Goal: Information Seeking & Learning: Learn about a topic

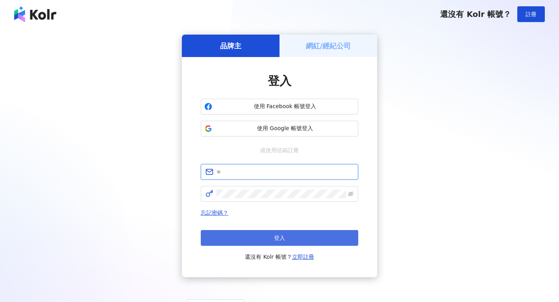
type input "**********"
click at [295, 235] on button "登入" at bounding box center [279, 238] width 157 height 16
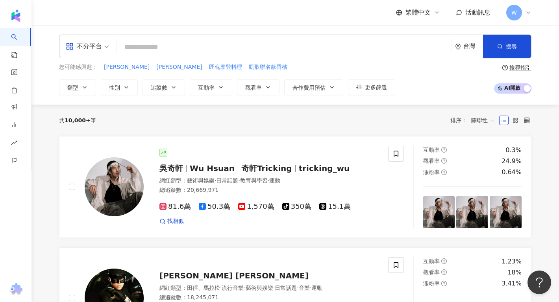
click at [95, 56] on span at bounding box center [87, 46] width 43 height 23
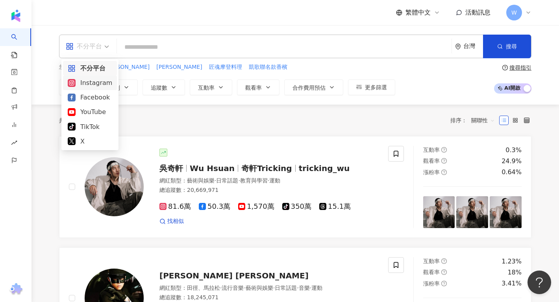
click at [96, 88] on div "Instagram" at bounding box center [90, 83] width 44 height 10
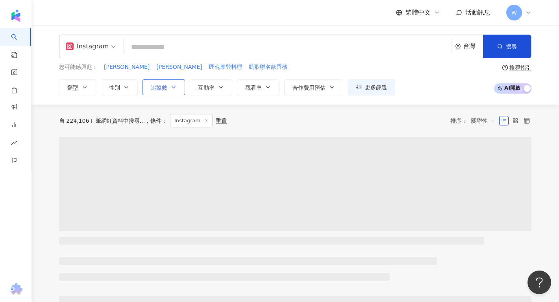
click at [156, 89] on span "追蹤數" at bounding box center [159, 88] width 17 height 6
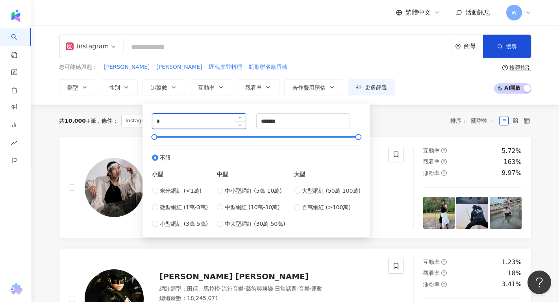
click at [200, 123] on input "*" at bounding box center [198, 121] width 93 height 15
type input "*****"
click at [213, 103] on div "***** - ******* 不限 小型 奈米網紅 (<1萬) 微型網紅 (1萬-3萬) 小型網紅 (3萬-5萬) 中型 中小型網紅 (5萬-10萬) 中型…" at bounding box center [257, 169] width 228 height 138
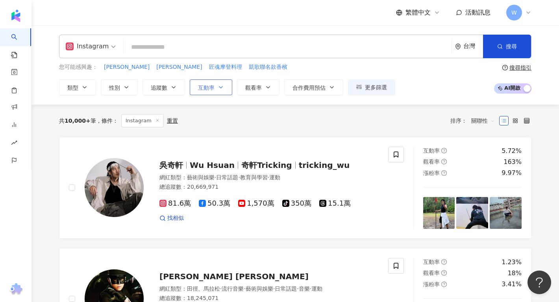
click at [213, 83] on button "互動率" at bounding box center [211, 88] width 43 height 16
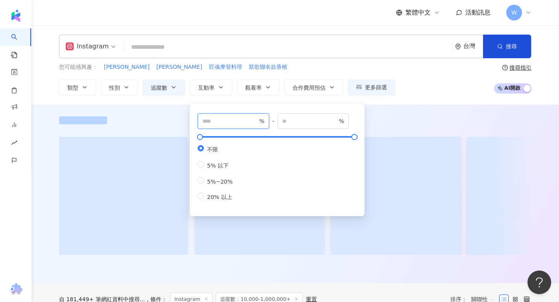
click at [218, 118] on input "number" at bounding box center [229, 121] width 55 height 9
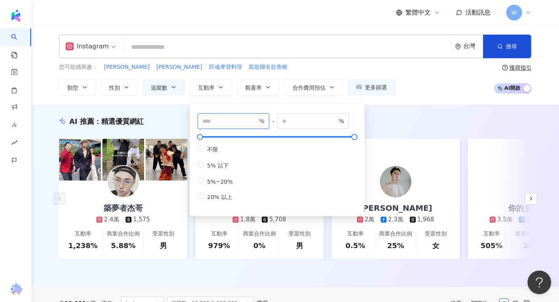
type input "*"
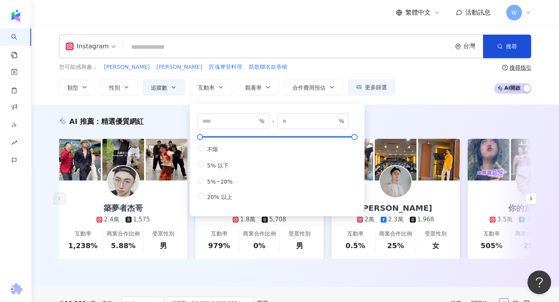
click at [393, 113] on div "AI 推薦 ： 精選優質網紅 築夢者杰哥 2.4萬 1,575 互動率 1,238% 商業合作比例 5.88% 受眾性別 男 林玉心 Serina 1.8萬 …" at bounding box center [295, 196] width 528 height 183
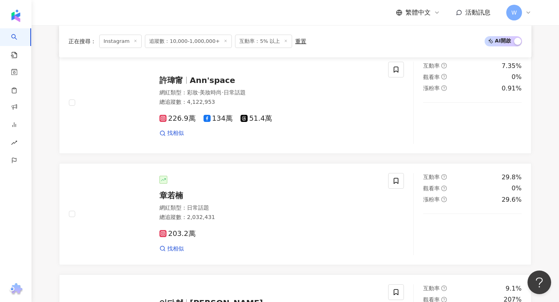
scroll to position [1524, 0]
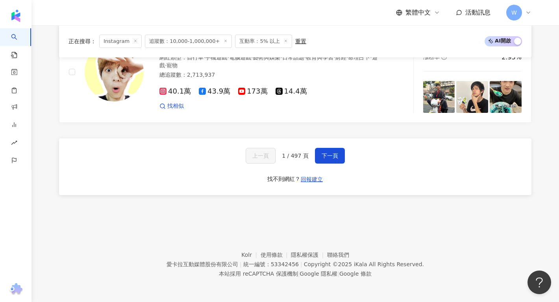
click at [294, 158] on span "1 / 497 頁" at bounding box center [295, 156] width 27 height 6
click at [330, 153] on span "下一頁" at bounding box center [330, 156] width 17 height 6
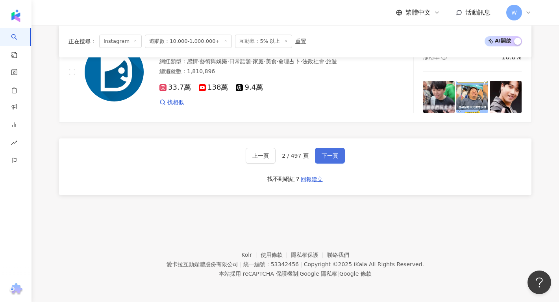
click at [328, 154] on span "下一頁" at bounding box center [330, 156] width 17 height 6
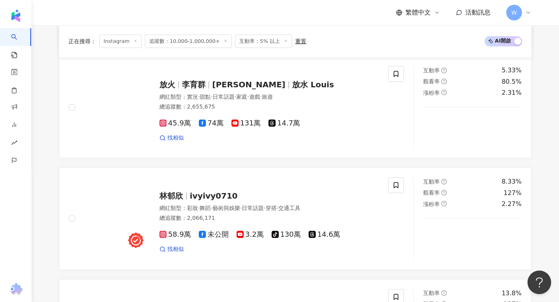
scroll to position [1596, 0]
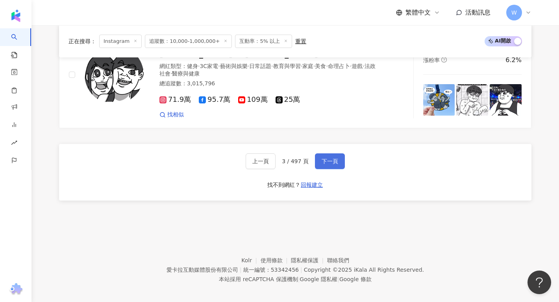
click at [328, 158] on span "下一頁" at bounding box center [330, 161] width 17 height 6
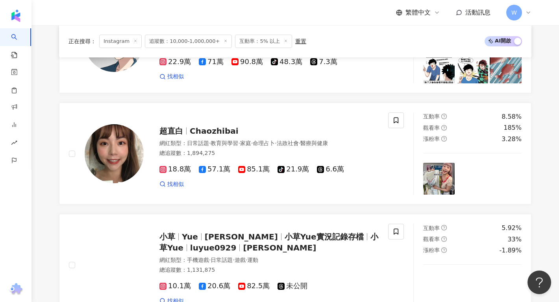
scroll to position [1351, 0]
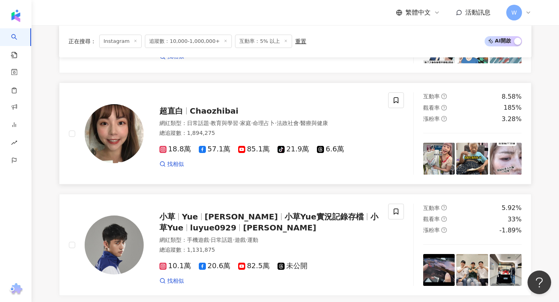
click at [166, 113] on span "超直白" at bounding box center [171, 110] width 24 height 9
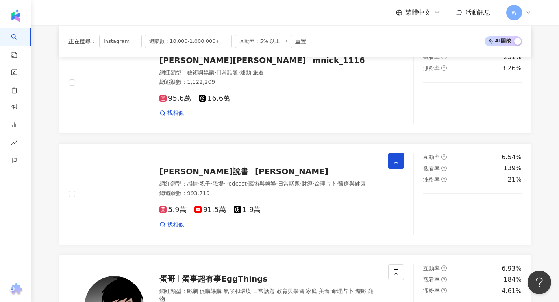
scroll to position [1524, 0]
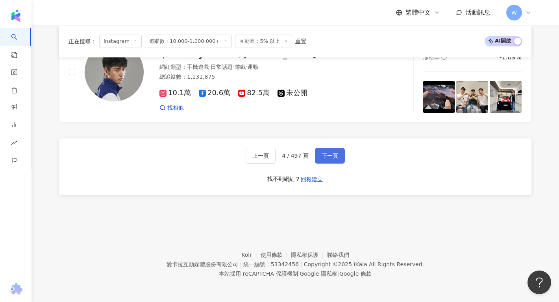
click at [335, 162] on button "下一頁" at bounding box center [330, 156] width 30 height 16
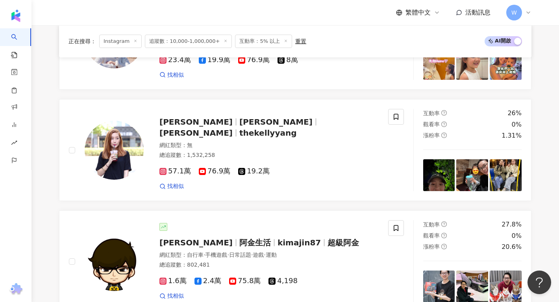
scroll to position [1401, 0]
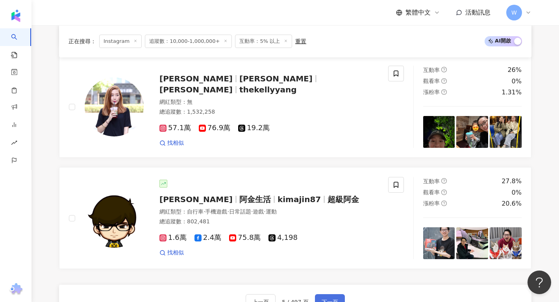
click at [339, 294] on button "下一頁" at bounding box center [330, 302] width 30 height 16
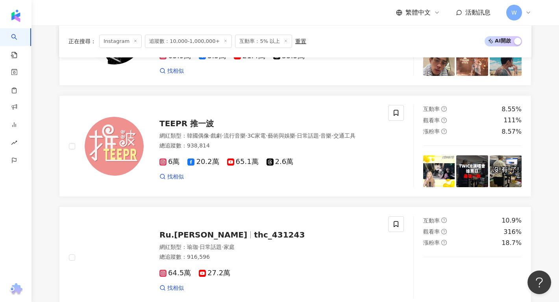
scroll to position [1491, 0]
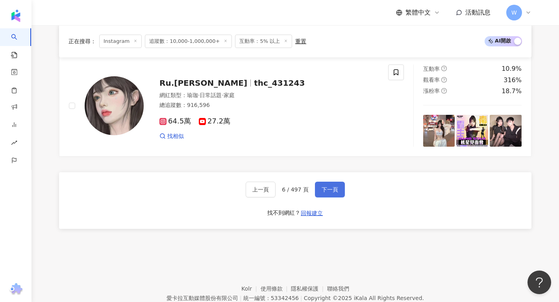
click at [335, 191] on span "下一頁" at bounding box center [330, 190] width 17 height 6
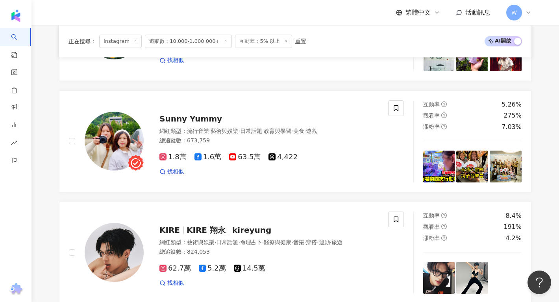
scroll to position [576, 0]
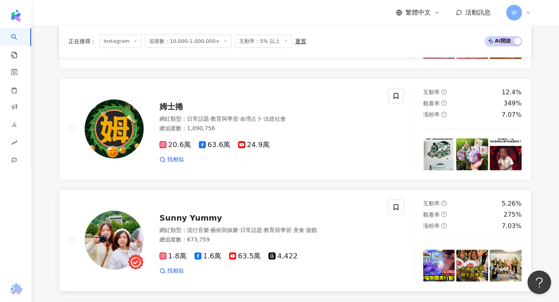
click at [178, 215] on span "Sunny Yummy" at bounding box center [190, 217] width 63 height 9
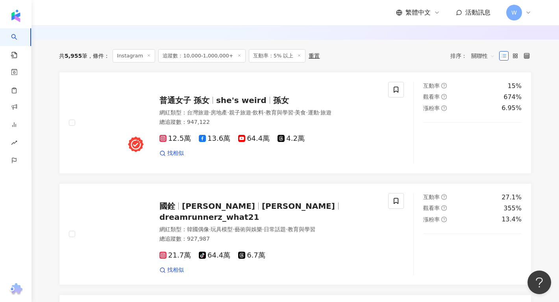
scroll to position [228, 0]
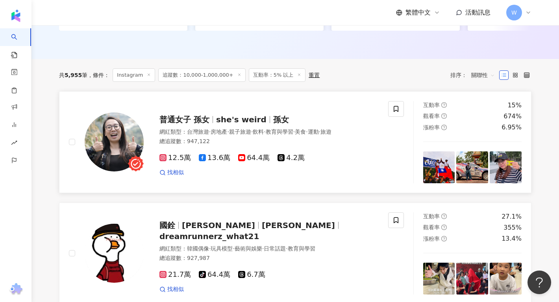
click at [273, 119] on span "孫女" at bounding box center [281, 119] width 16 height 9
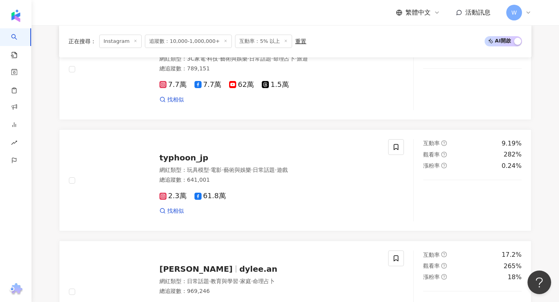
scroll to position [1524, 0]
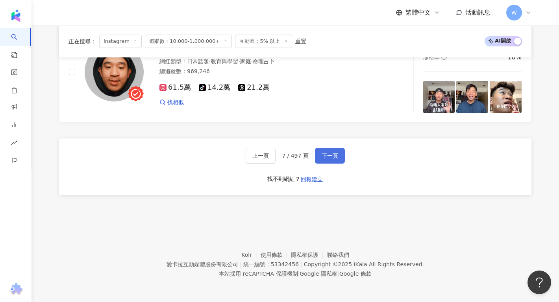
click at [339, 159] on button "下一頁" at bounding box center [330, 156] width 30 height 16
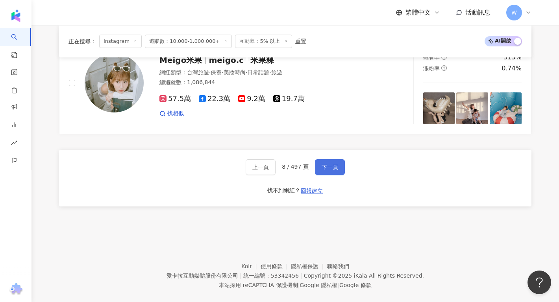
click at [326, 164] on span "下一頁" at bounding box center [330, 167] width 17 height 6
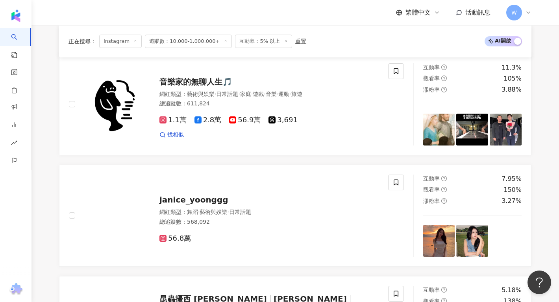
scroll to position [230, 0]
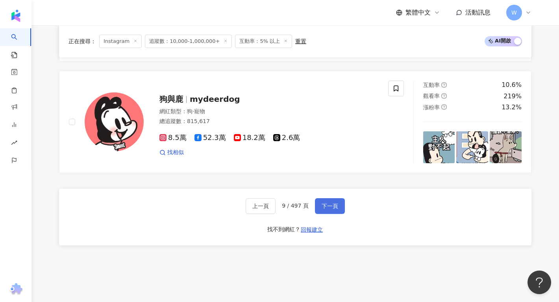
click at [324, 200] on button "下一頁" at bounding box center [330, 206] width 30 height 16
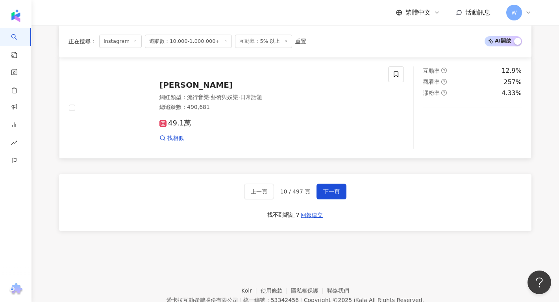
scroll to position [1524, 0]
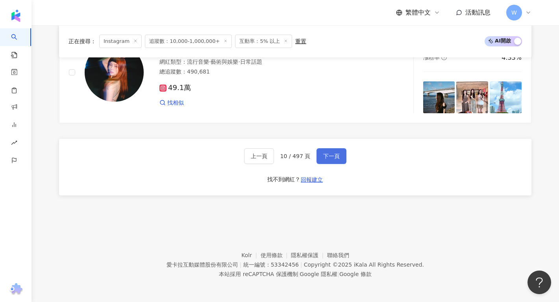
click at [328, 160] on button "下一頁" at bounding box center [332, 156] width 30 height 16
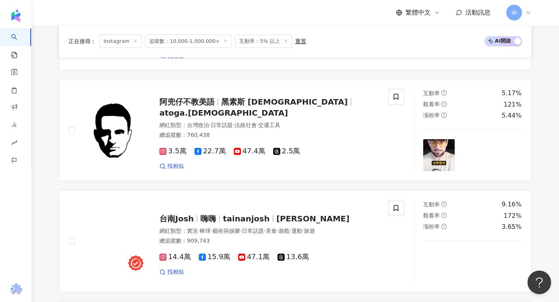
scroll to position [1524, 0]
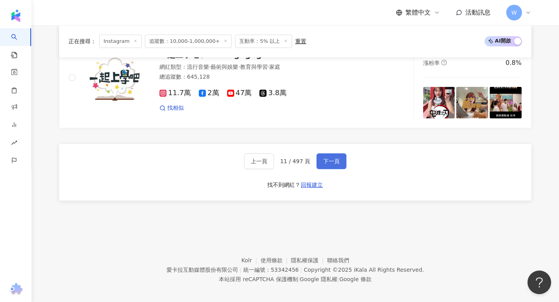
click at [335, 158] on span "下一頁" at bounding box center [331, 161] width 17 height 6
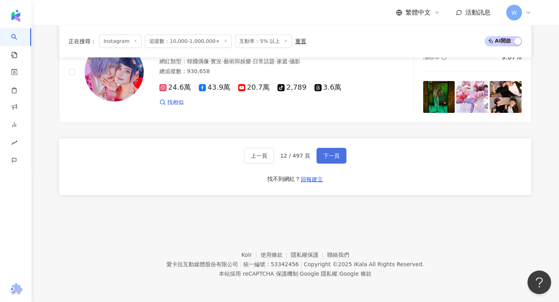
click at [334, 156] on span "下一頁" at bounding box center [331, 156] width 17 height 6
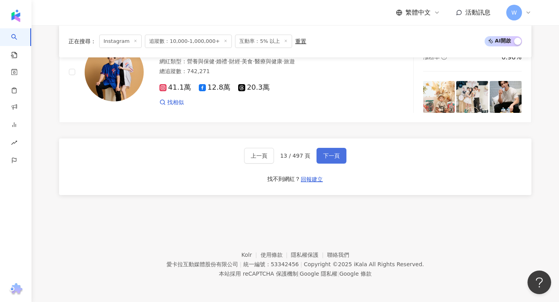
click at [329, 152] on button "下一頁" at bounding box center [332, 156] width 30 height 16
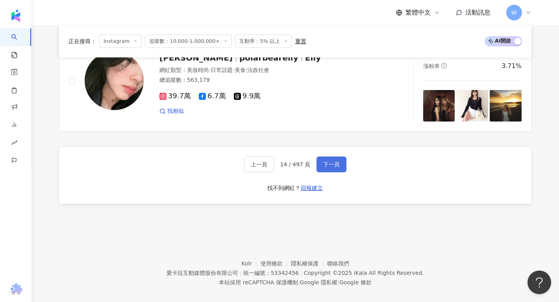
click at [337, 161] on span "下一頁" at bounding box center [331, 164] width 17 height 6
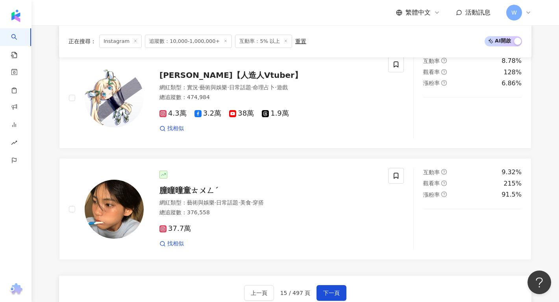
scroll to position [1547, 0]
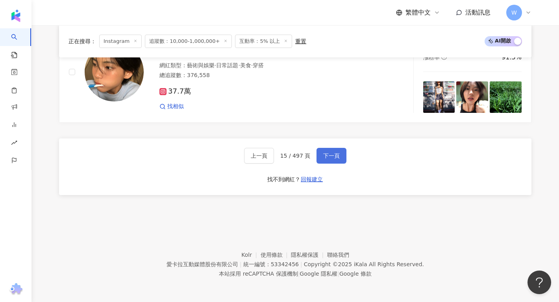
click at [320, 159] on button "下一頁" at bounding box center [332, 156] width 30 height 16
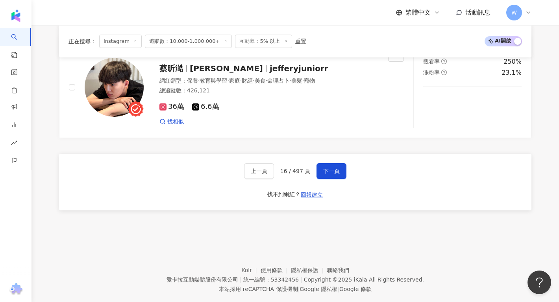
scroll to position [1524, 0]
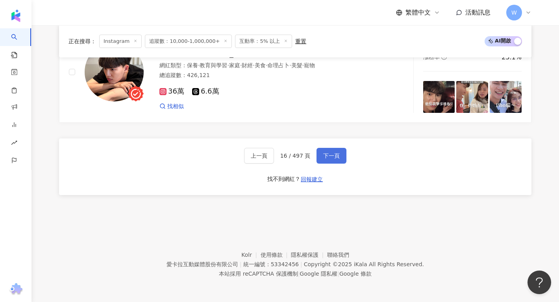
click at [330, 160] on button "下一頁" at bounding box center [332, 156] width 30 height 16
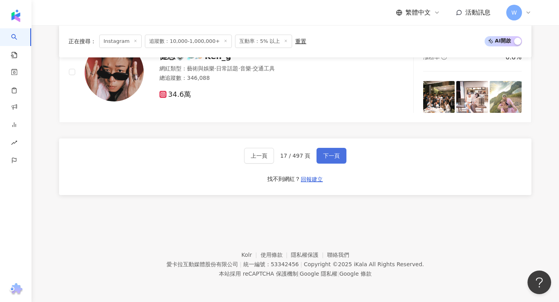
click at [335, 150] on button "下一頁" at bounding box center [332, 156] width 30 height 16
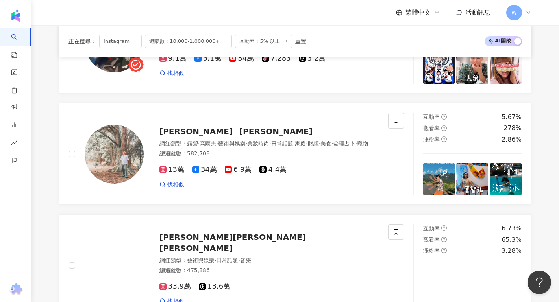
scroll to position [859, 0]
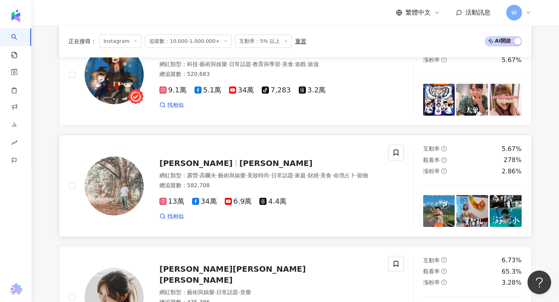
click at [239, 159] on span "Bobby Dou" at bounding box center [275, 163] width 73 height 9
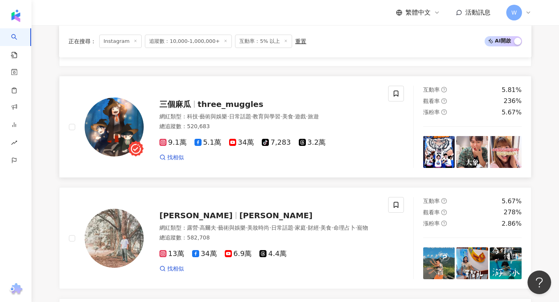
click at [203, 100] on span "three_muggles" at bounding box center [231, 104] width 66 height 9
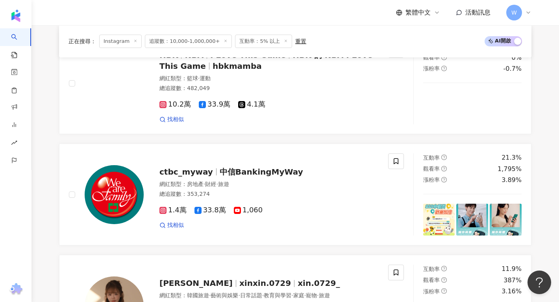
scroll to position [1524, 0]
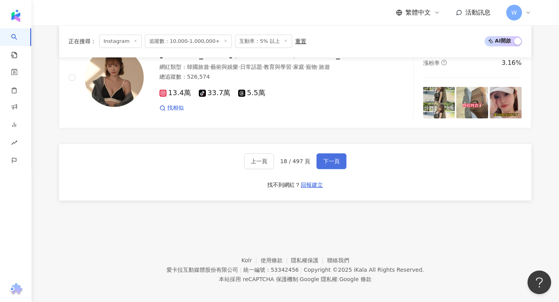
click at [332, 159] on button "下一頁" at bounding box center [332, 162] width 30 height 16
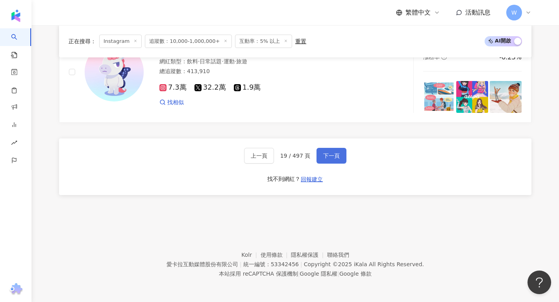
click at [338, 154] on span "下一頁" at bounding box center [331, 156] width 17 height 6
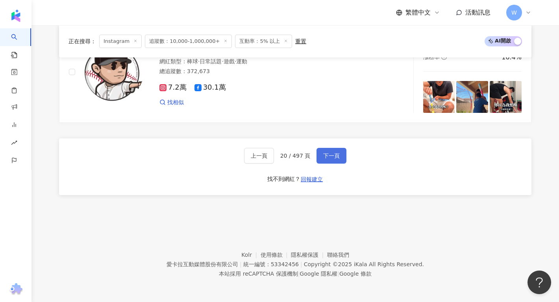
click at [335, 154] on span "下一頁" at bounding box center [331, 156] width 17 height 6
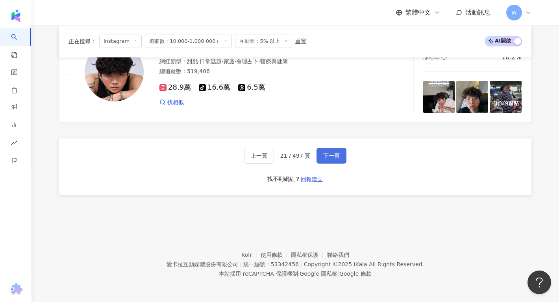
click at [330, 160] on button "下一頁" at bounding box center [332, 156] width 30 height 16
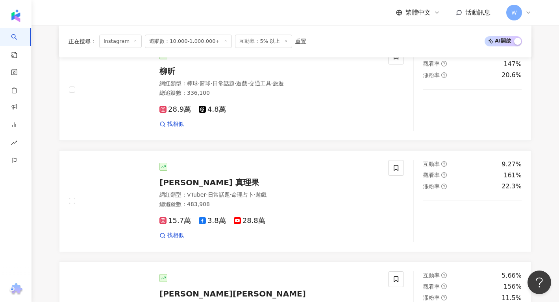
scroll to position [261, 0]
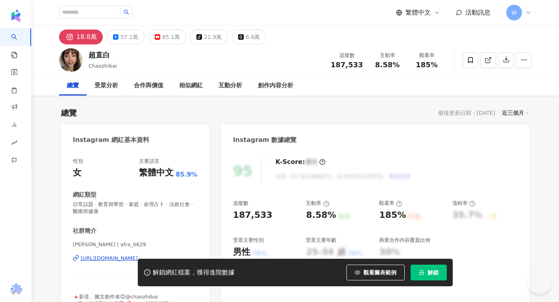
click at [107, 261] on div "解鎖網紅檔案，獲得進階數據 觀看圖表範例 解鎖" at bounding box center [279, 273] width 559 height 28
click at [113, 259] on div "解鎖網紅檔案，獲得進階數據 觀看圖表範例 解鎖" at bounding box center [279, 273] width 559 height 28
click at [111, 259] on div "https://www.instagram.com/afra_0629/" at bounding box center [109, 258] width 57 height 7
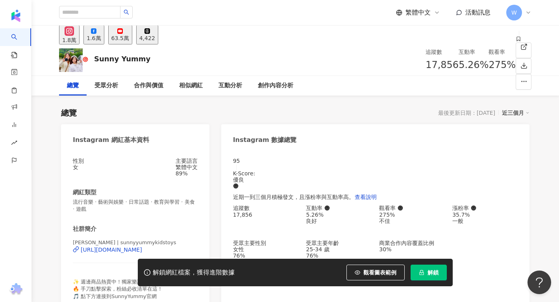
click at [109, 247] on div "https://www.instagram.com/sunnyyummykidstoys/" at bounding box center [111, 250] width 61 height 6
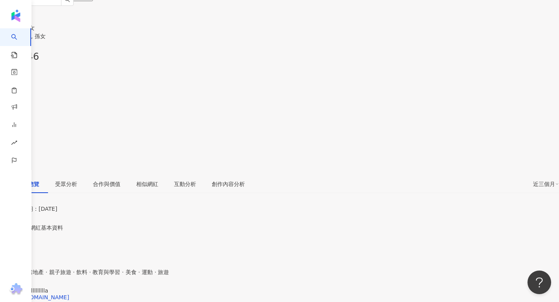
scroll to position [83, 0]
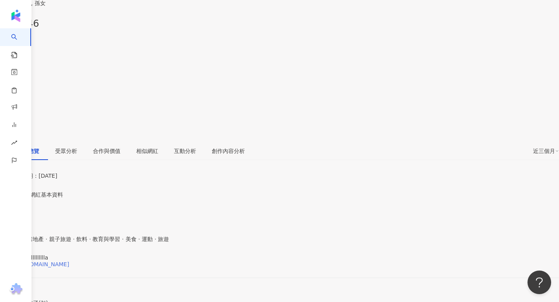
click at [69, 261] on div "https://www.instagram.com/by_ellllllllla/" at bounding box center [38, 264] width 61 height 6
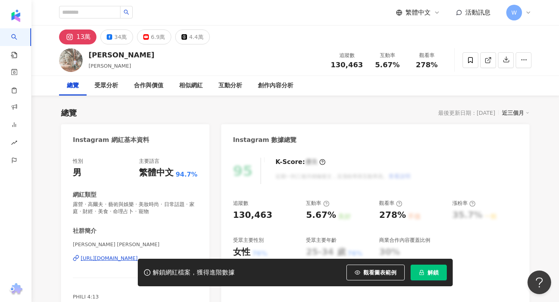
click at [110, 262] on div "解鎖網紅檔案，獲得進階數據 觀看圖表範例 解鎖" at bounding box center [279, 273] width 559 height 28
click at [111, 260] on div "解鎖網紅檔案，獲得進階數據 觀看圖表範例 解鎖" at bounding box center [279, 273] width 559 height 28
click at [111, 259] on div "https://www.instagram.com/bobbyduo/" at bounding box center [109, 258] width 57 height 7
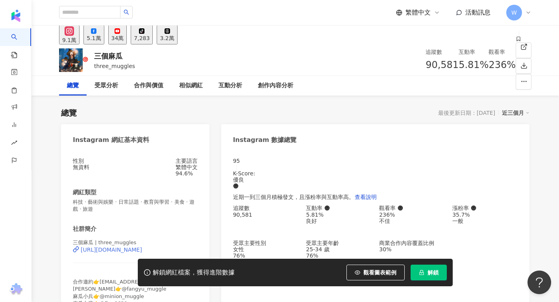
click at [124, 253] on div "[URL][DOMAIN_NAME]" at bounding box center [111, 250] width 61 height 6
